Goal: Information Seeking & Learning: Compare options

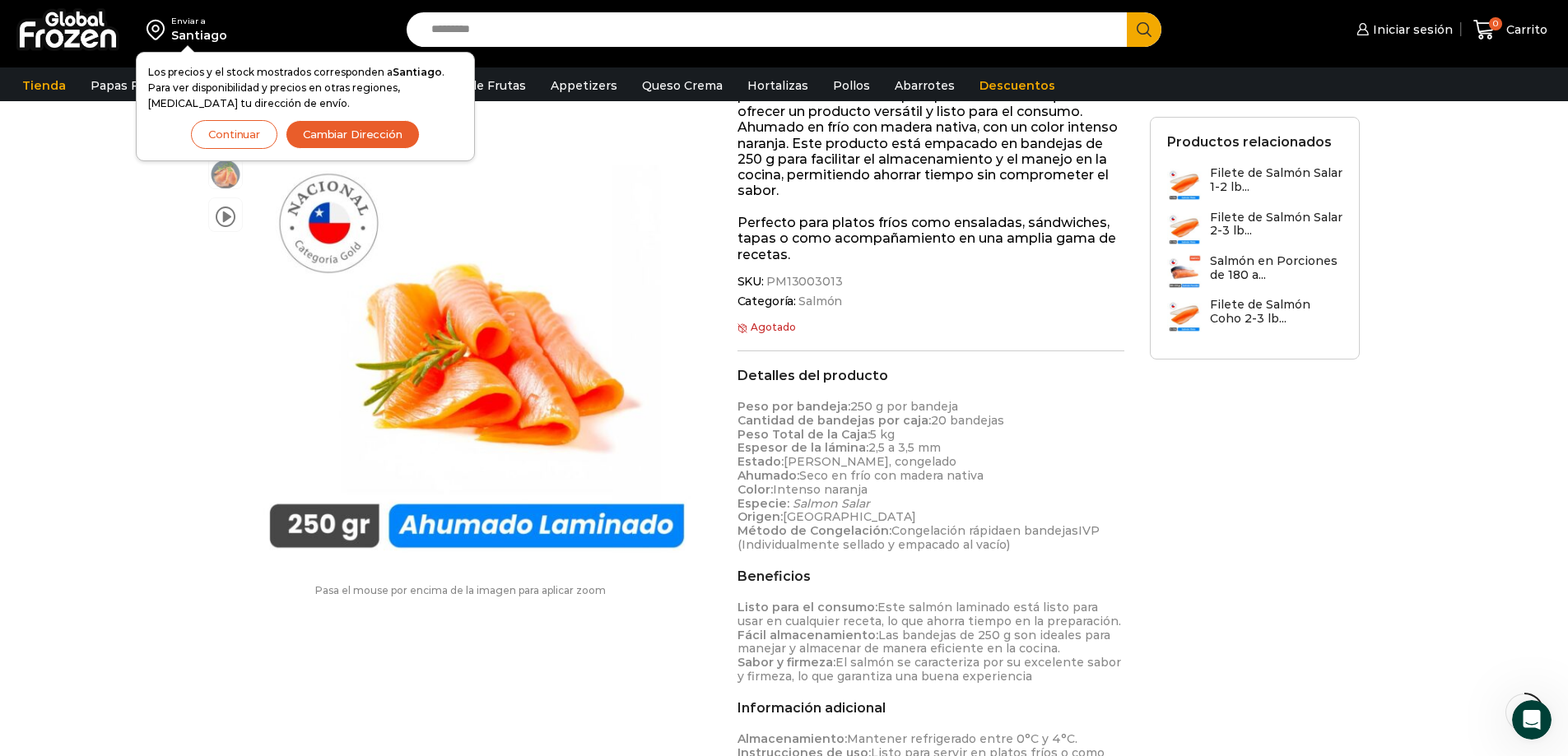
scroll to position [197, 0]
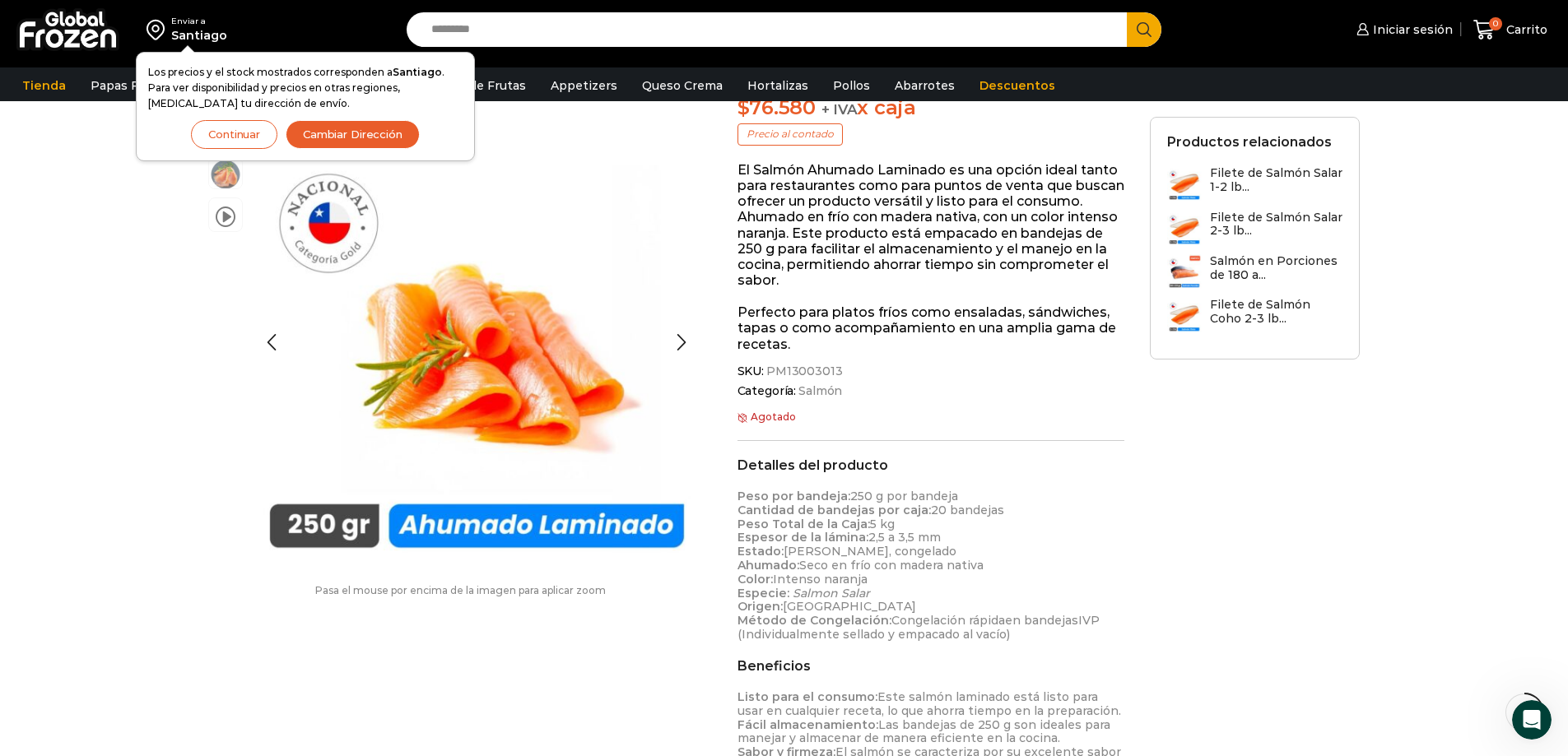
click at [225, 135] on button "Continuar" at bounding box center [233, 134] width 86 height 29
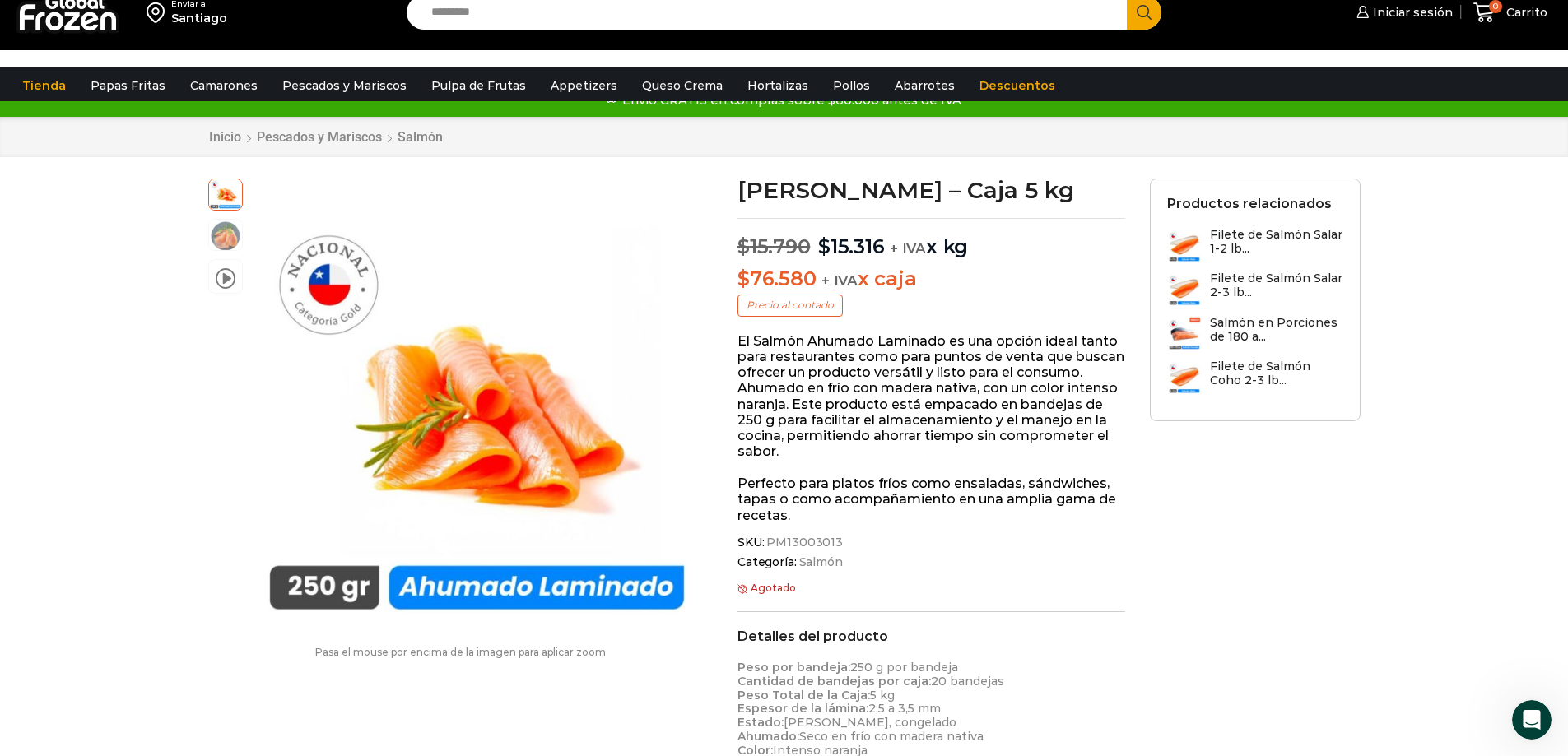
scroll to position [0, 0]
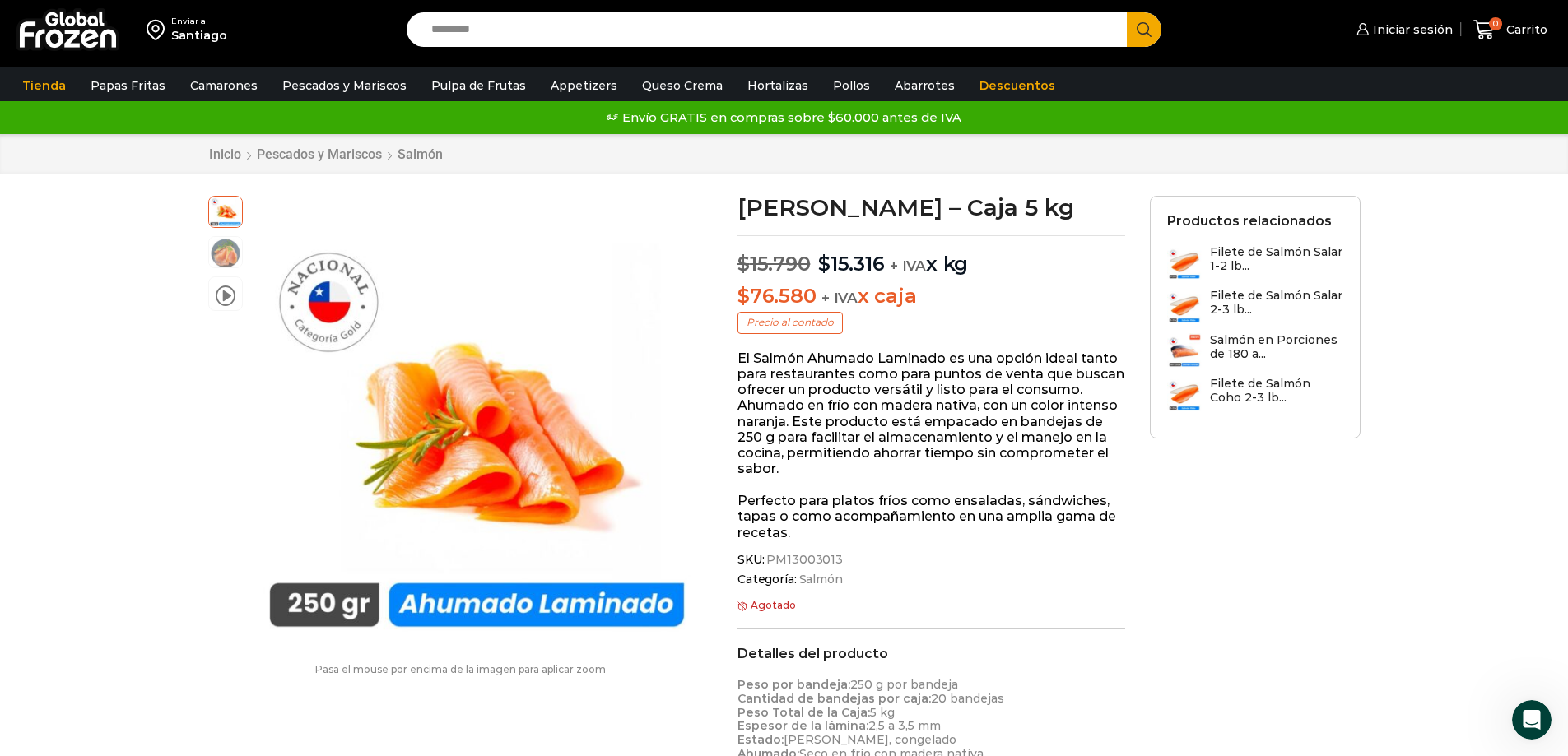
click at [1288, 253] on h3 "Filete de Salmón Salar 1-2 lb..." at bounding box center [1276, 259] width 133 height 28
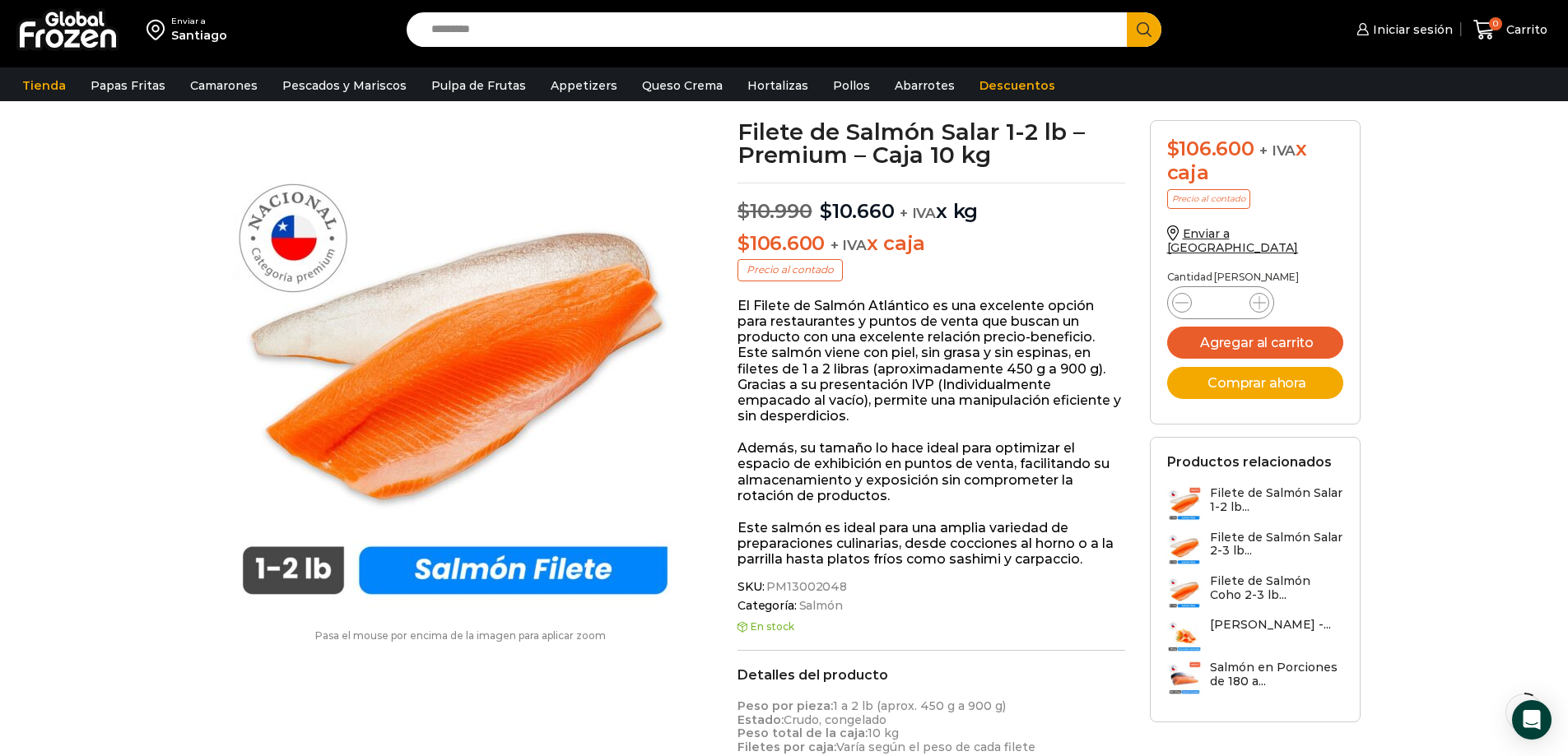
click at [1250, 627] on h3 "[PERSON_NAME] -..." at bounding box center [1270, 625] width 121 height 14
click at [1257, 618] on h3 "[PERSON_NAME] -..." at bounding box center [1270, 625] width 121 height 14
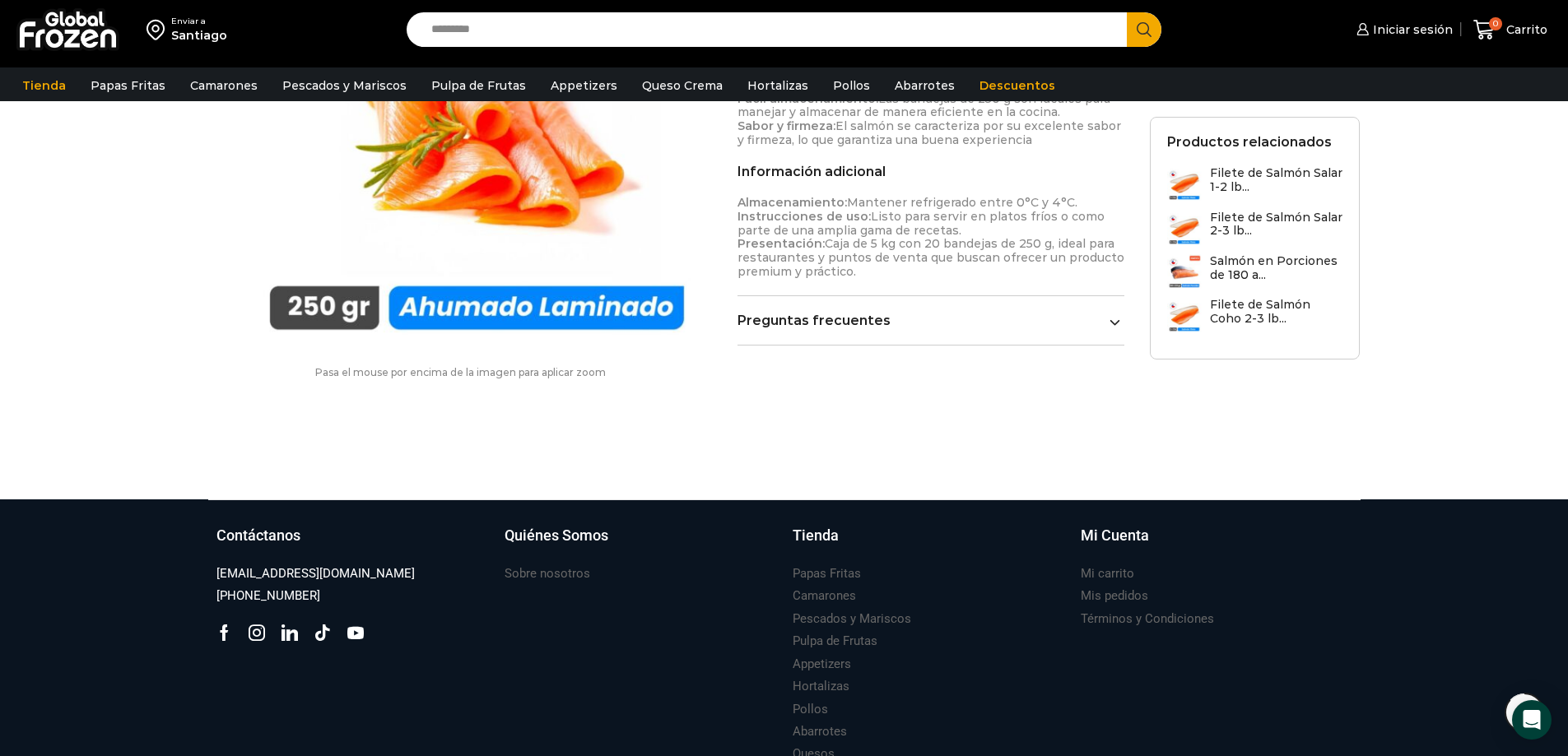
scroll to position [823, 0]
